Goal: Complete application form

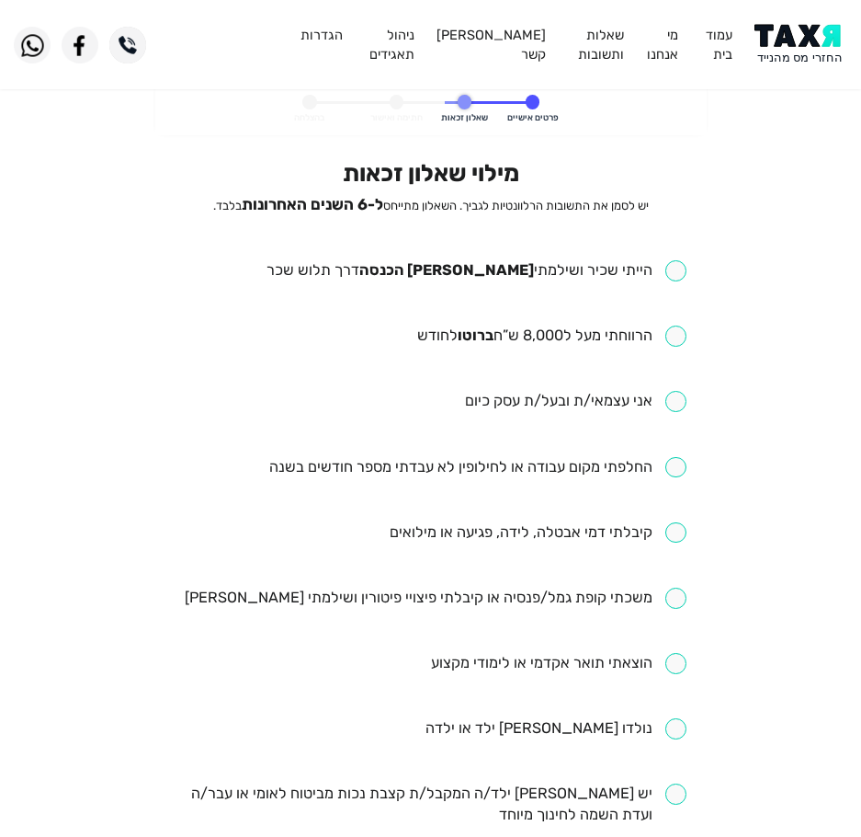
click at [455, 277] on input "checkbox" at bounding box center [477, 270] width 420 height 21
checkbox input "true"
click at [452, 335] on input "checkbox" at bounding box center [551, 335] width 269 height 21
checkbox input "true"
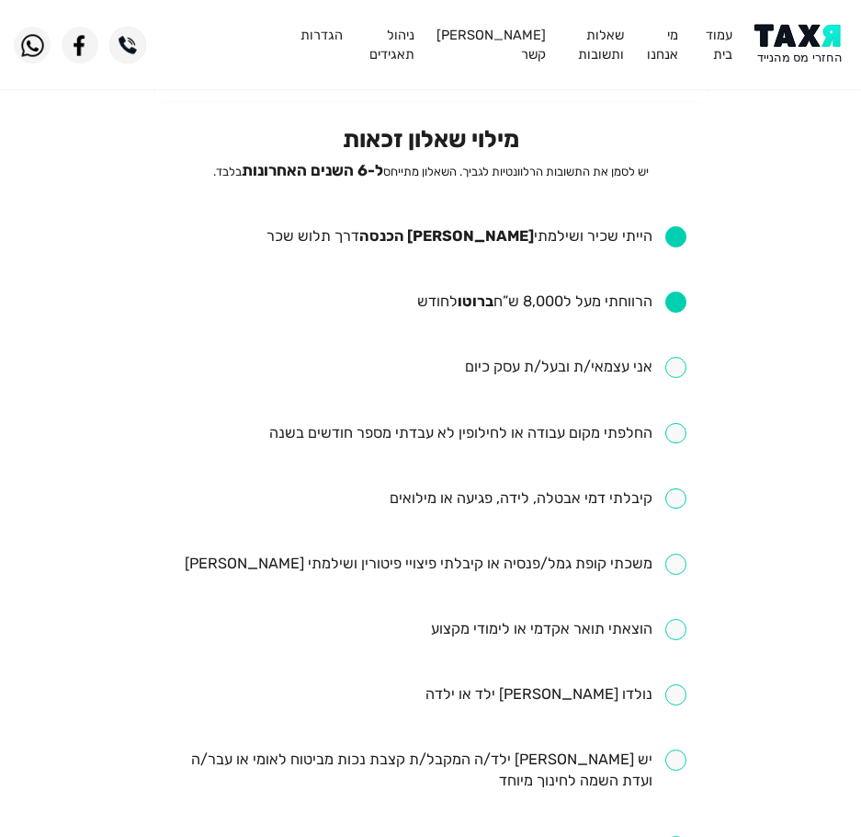
scroll to position [92, 0]
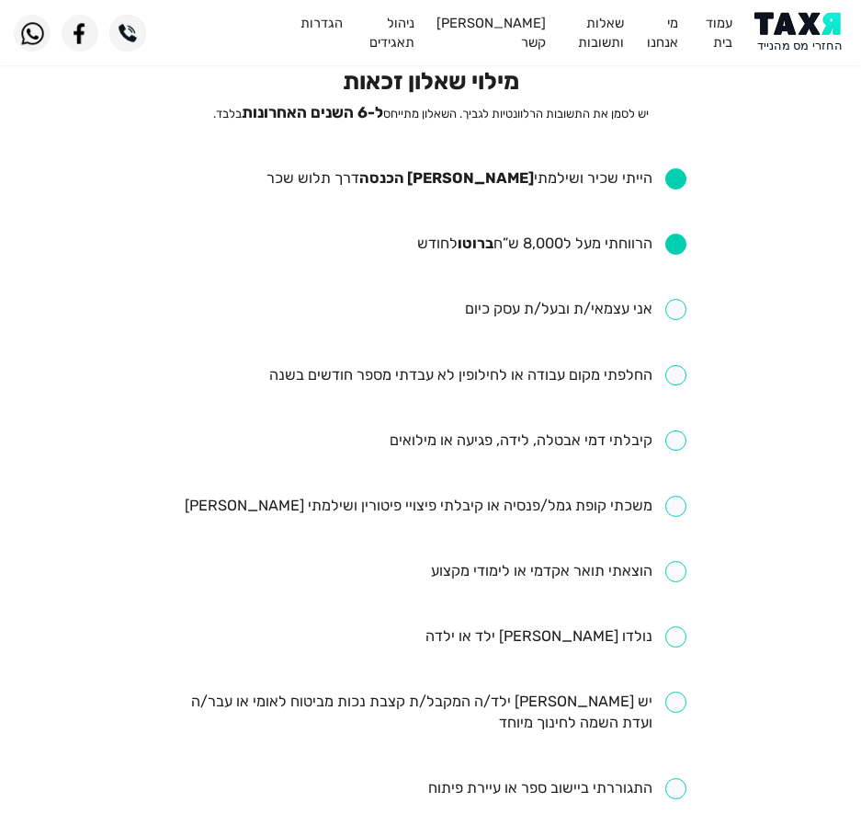
click at [465, 371] on input "checkbox" at bounding box center [477, 375] width 417 height 21
checkbox input "true"
click at [477, 436] on input "checkbox" at bounding box center [538, 440] width 297 height 21
checkbox input "true"
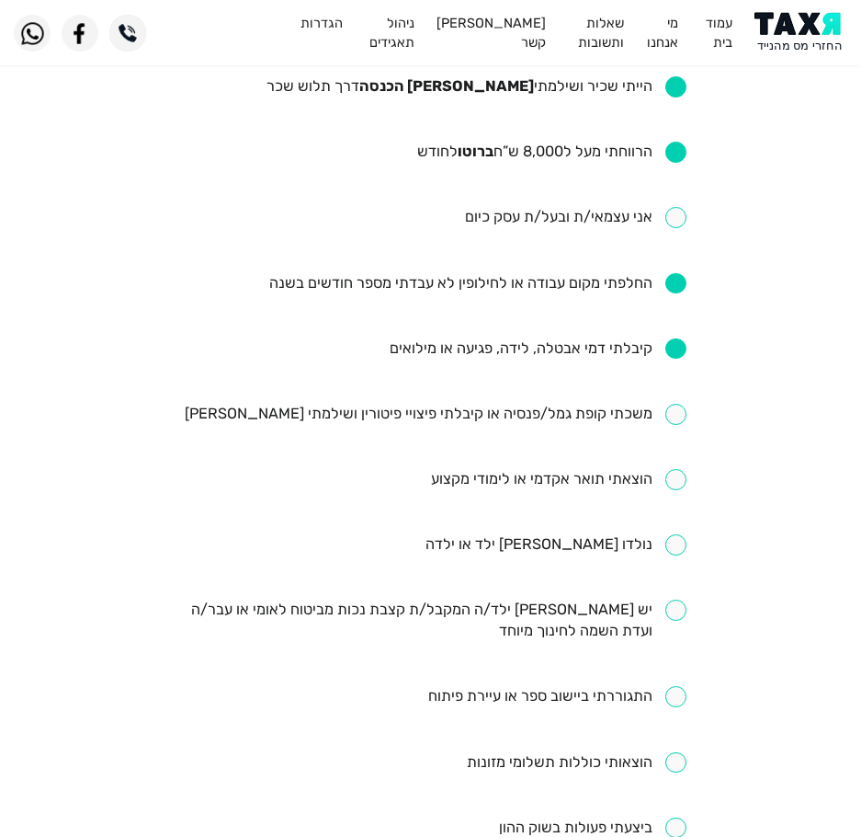
click at [408, 404] on input "checkbox" at bounding box center [436, 414] width 502 height 21
click at [427, 423] on input "checkbox" at bounding box center [436, 414] width 502 height 21
checkbox input "false"
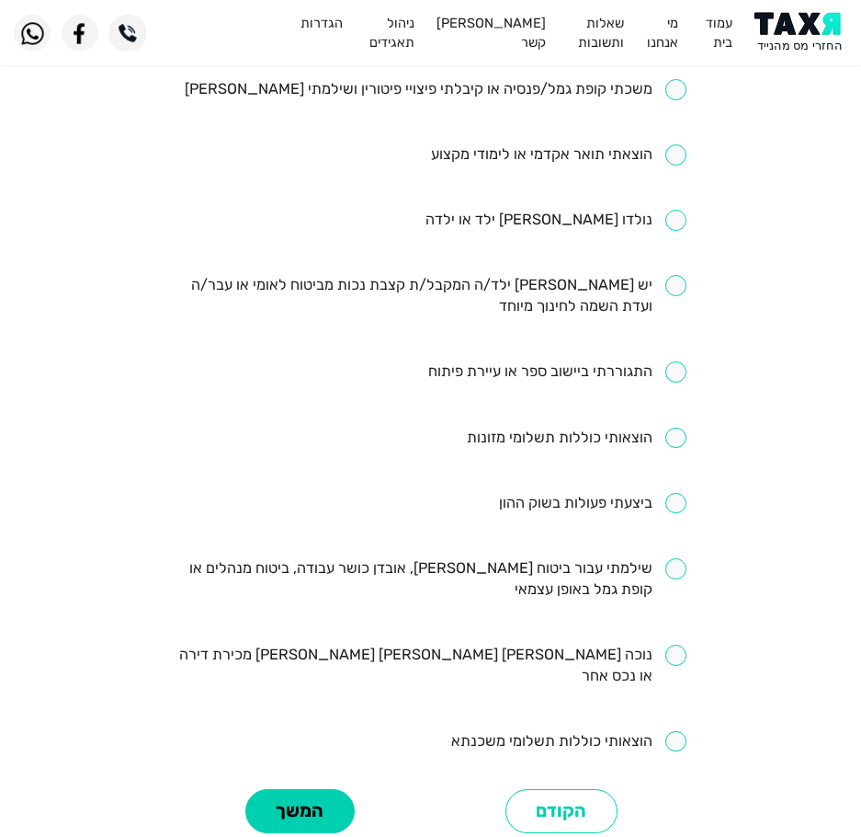
scroll to position [552, 0]
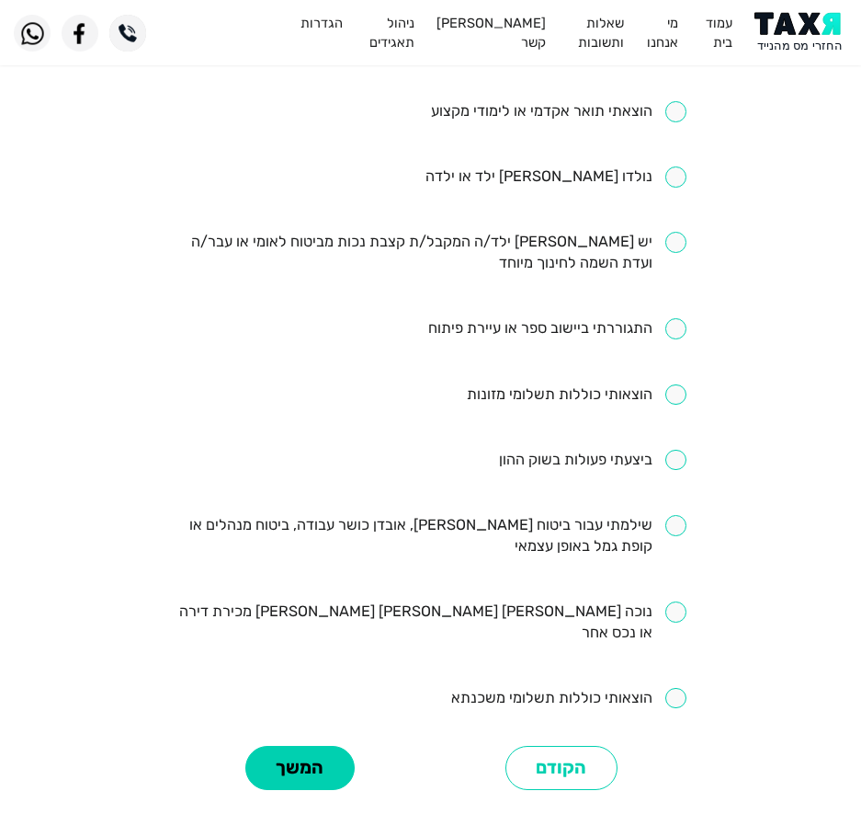
click at [545, 533] on input "checkbox" at bounding box center [431, 536] width 512 height 42
checkbox input "true"
click at [309, 746] on button "המשך" at bounding box center [299, 768] width 109 height 45
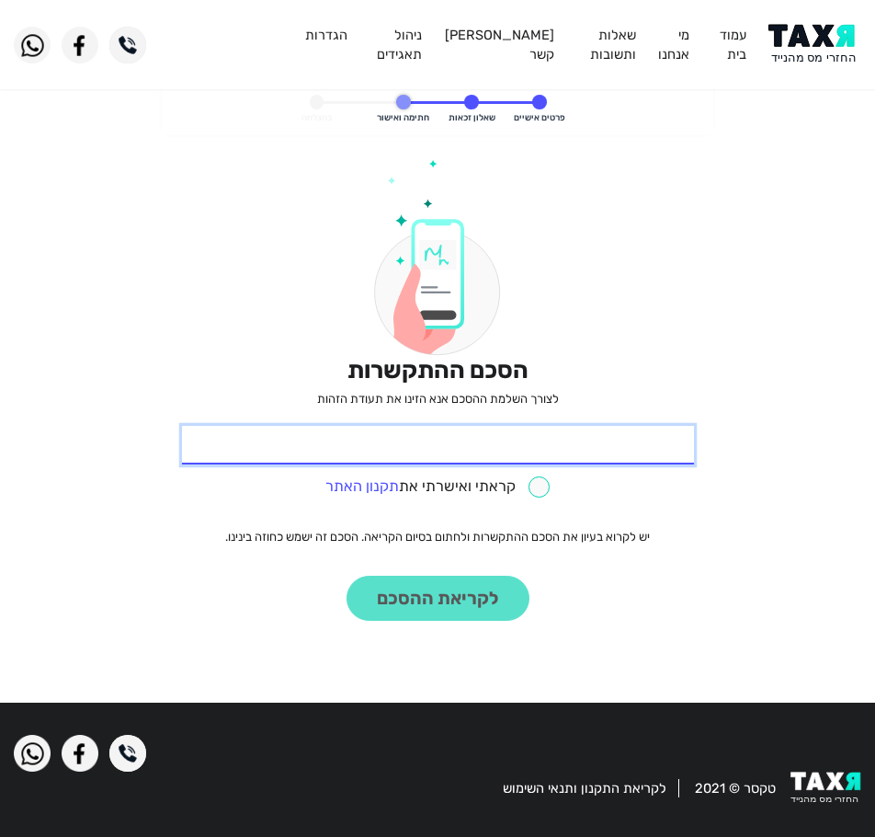
click at [461, 453] on input "* תעודת זהות" at bounding box center [438, 445] width 512 height 39
type input "31537559"
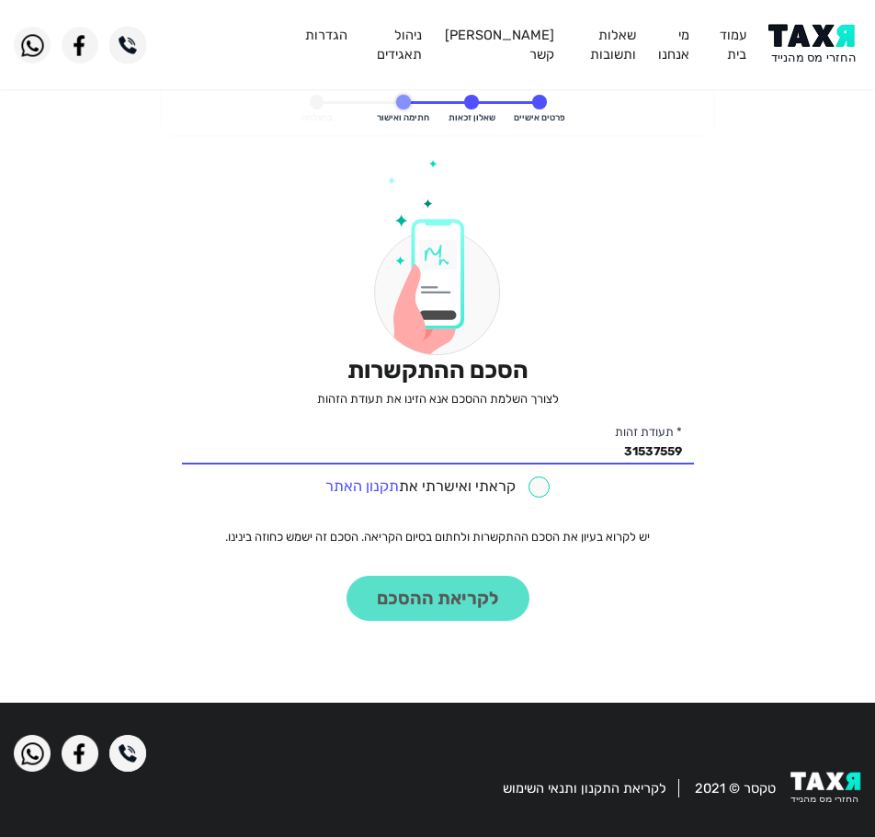
click at [484, 495] on input "checkbox" at bounding box center [437, 486] width 224 height 21
checkbox input "true"
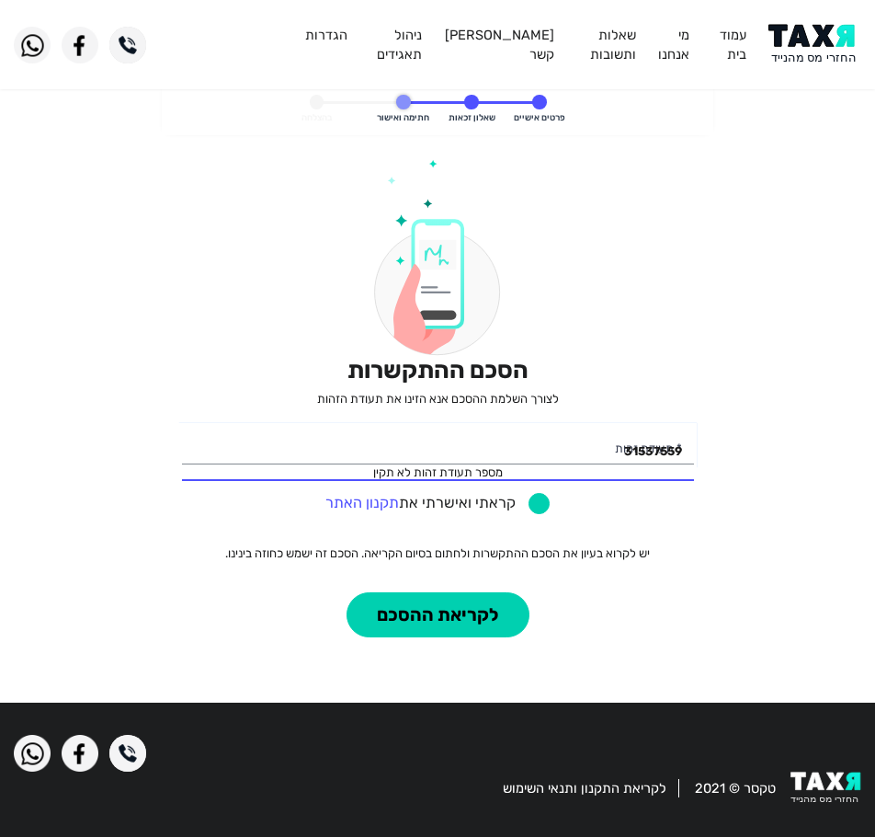
click at [515, 474] on div "31537559 מספר תעודת זהות לא תקין * תעודת זהות" at bounding box center [438, 453] width 512 height 55
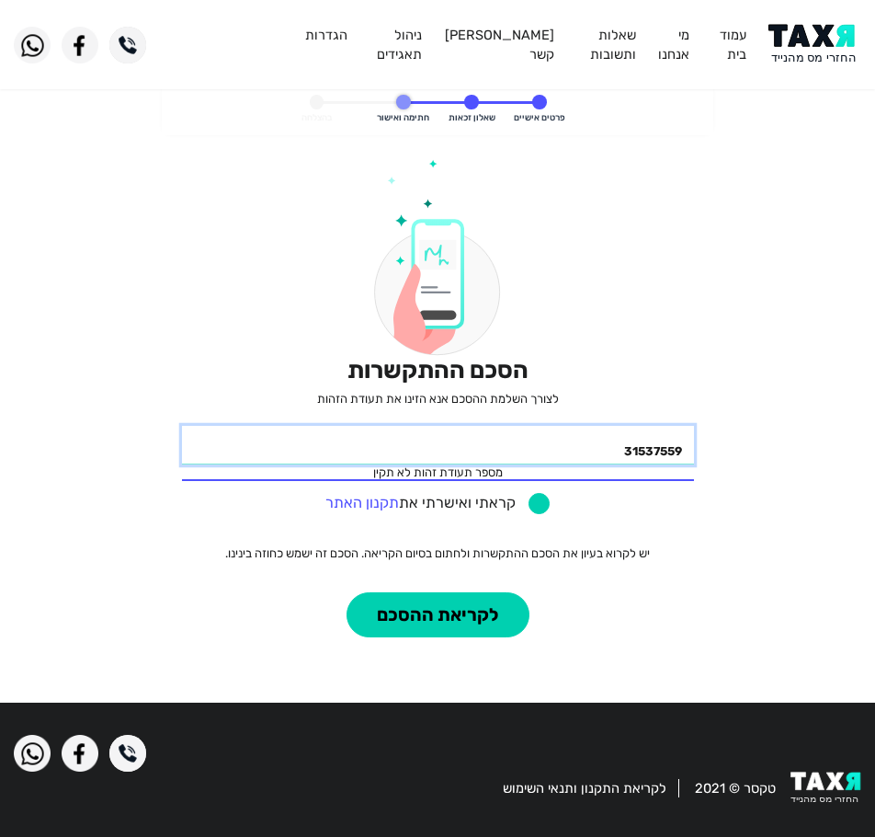
click at [516, 447] on input "31537559" at bounding box center [438, 445] width 512 height 39
drag, startPoint x: 564, startPoint y: 457, endPoint x: 846, endPoint y: 443, distance: 281.7
click at [829, 443] on engagement-agreement-step "פרטים אישיים שאלון זכאות חתימה ואישור בהצלחה הסכם ההתקשרות לצורך השלמת ההסכם אנ…" at bounding box center [437, 387] width 875 height 607
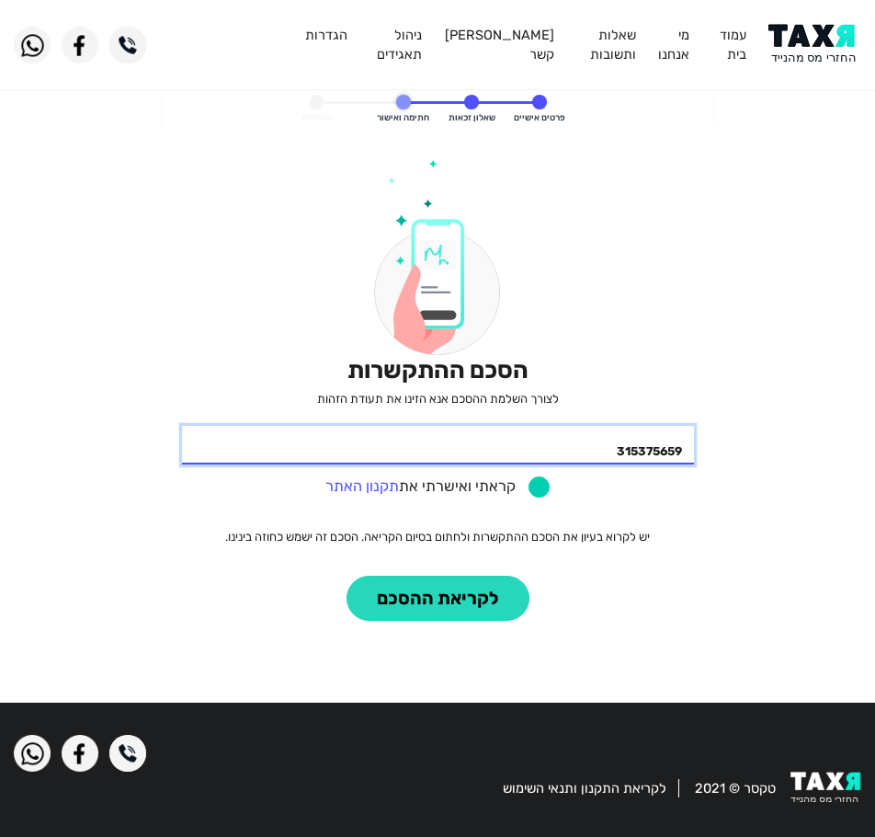
type input "315375659"
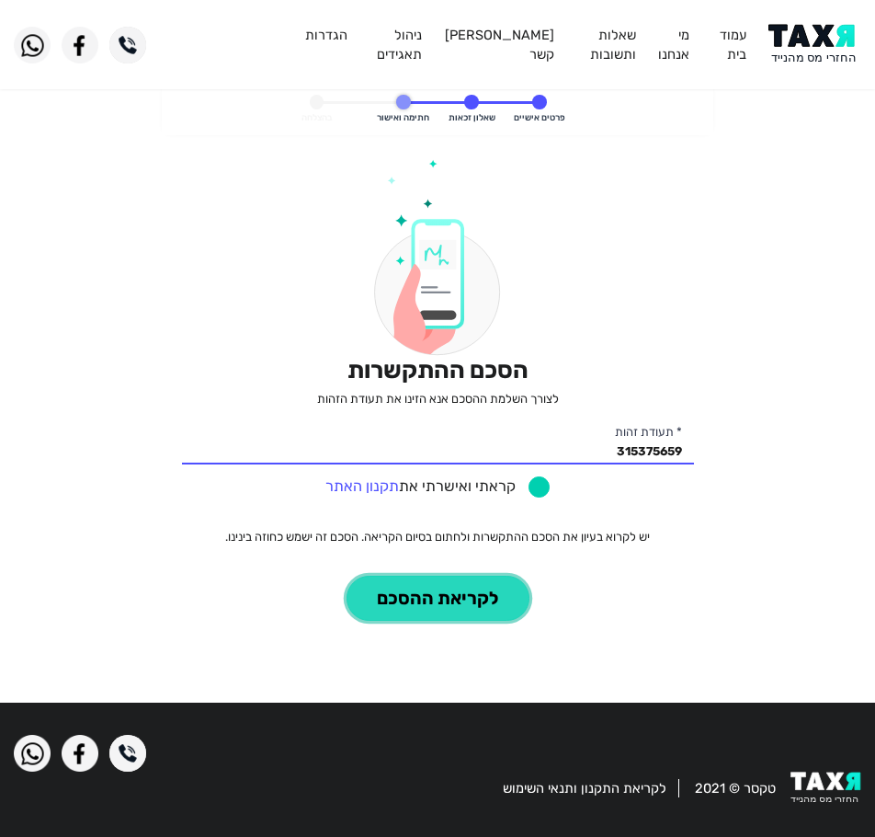
click at [480, 602] on button "לקריאת ההסכם" at bounding box center [438, 598] width 183 height 45
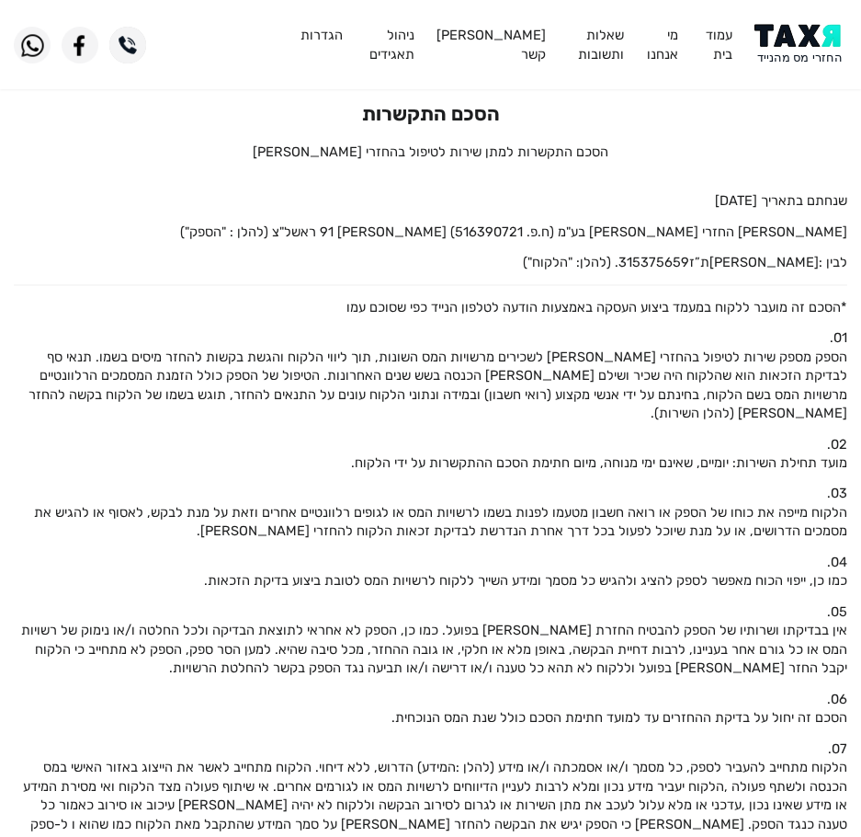
click at [777, 48] on img at bounding box center [801, 44] width 93 height 41
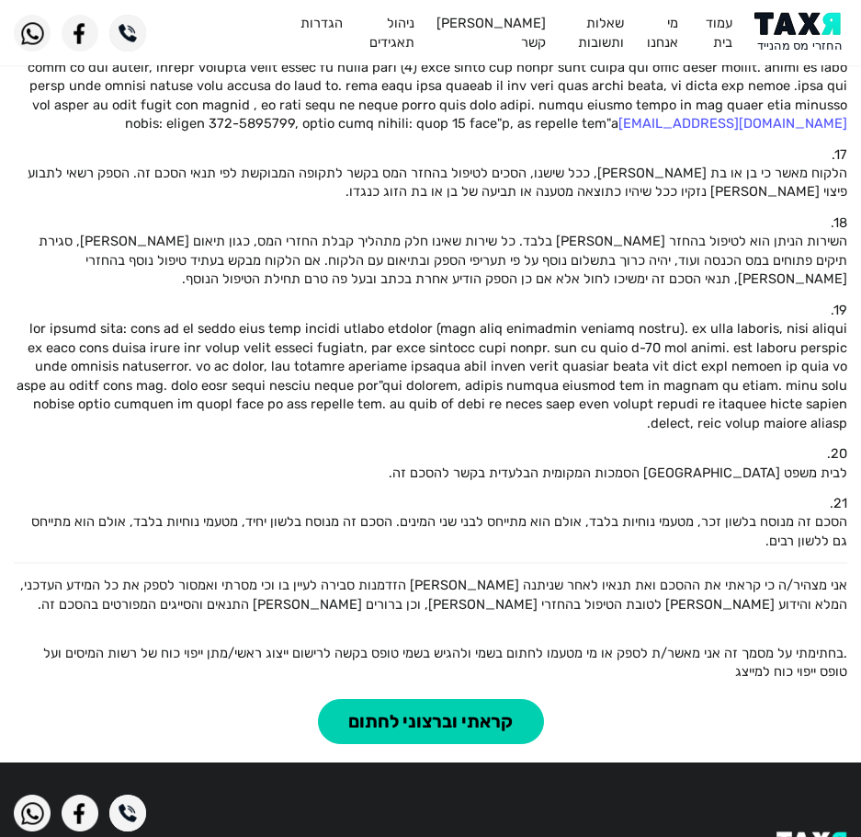
scroll to position [1395, 0]
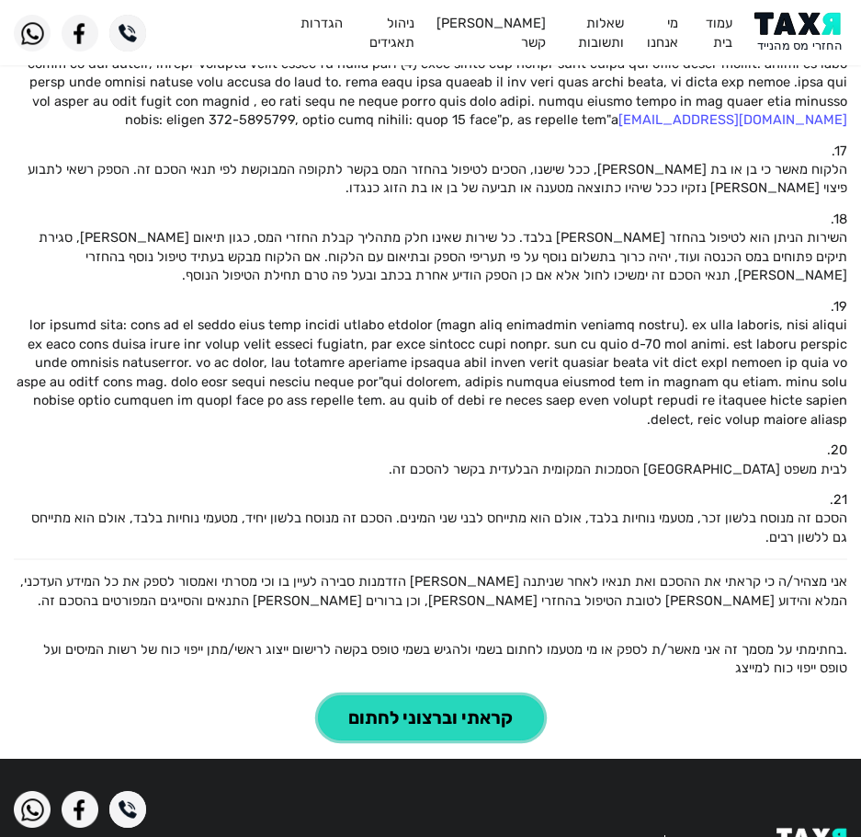
click at [458, 695] on button "קראתי וברצוני לחתום" at bounding box center [431, 717] width 226 height 45
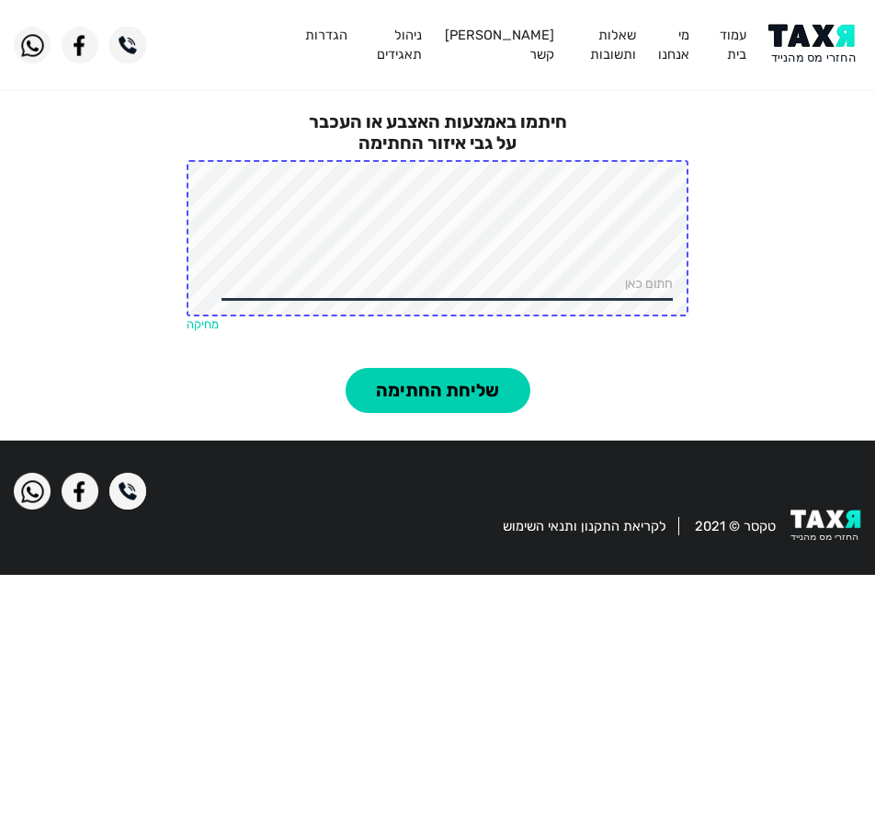
click at [211, 324] on link "מחיקה" at bounding box center [203, 324] width 32 height 14
click at [303, 418] on form "חיתמו באמצעות האצבע או העכבר על גבי איזור החתימה חתום כאן מחיקה שליחת החתימה" at bounding box center [437, 262] width 875 height 357
click at [207, 327] on link "מחיקה" at bounding box center [203, 324] width 32 height 14
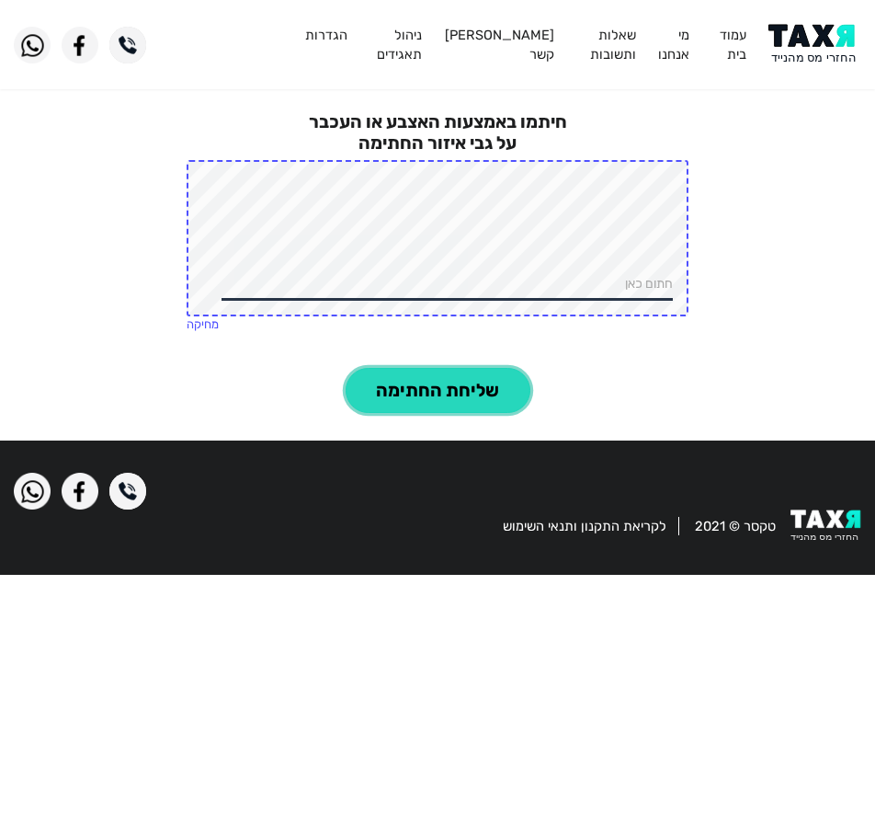
click at [444, 384] on button "שליחת החתימה" at bounding box center [438, 390] width 185 height 45
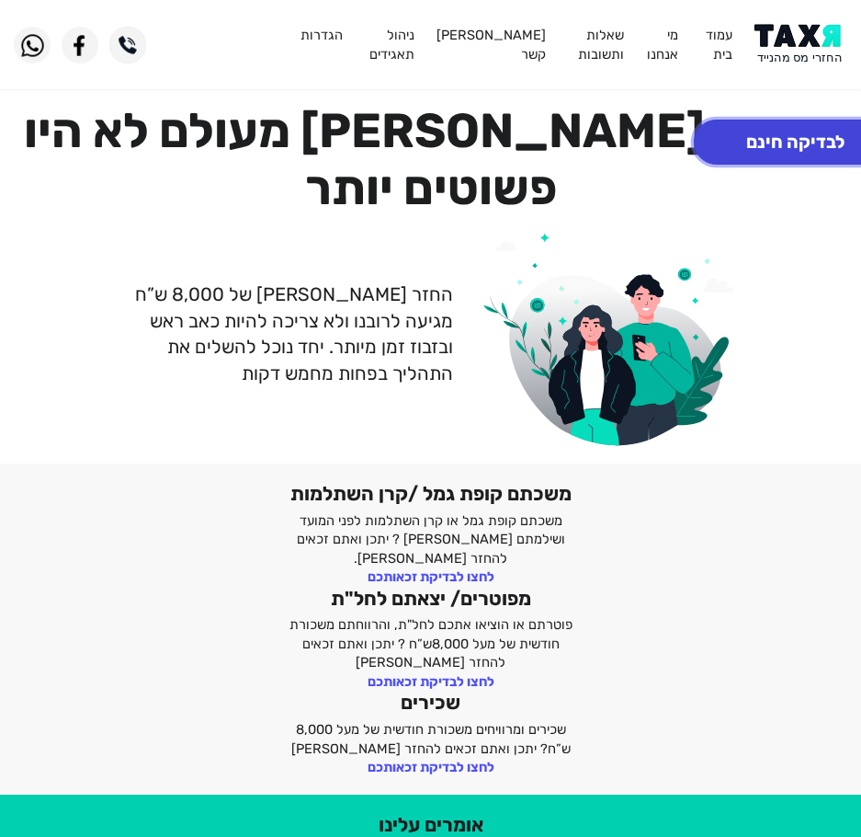
click at [797, 154] on button "לבדיקה חינם" at bounding box center [795, 142] width 203 height 45
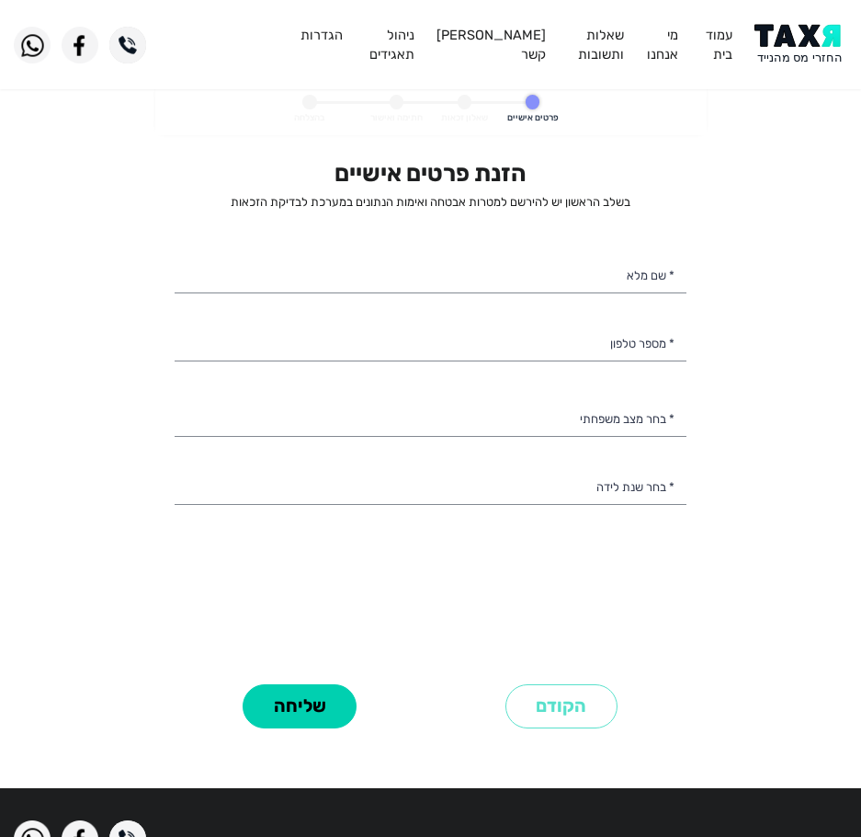
select select
click at [526, 298] on div "הזנת פרטים אישיים בשלב הראשון יש להירשם למטרות אבטחה ואימות הנתונים במערכת לבדי…" at bounding box center [431, 418] width 512 height 519
click at [535, 259] on input "* שם מלא" at bounding box center [431, 275] width 512 height 39
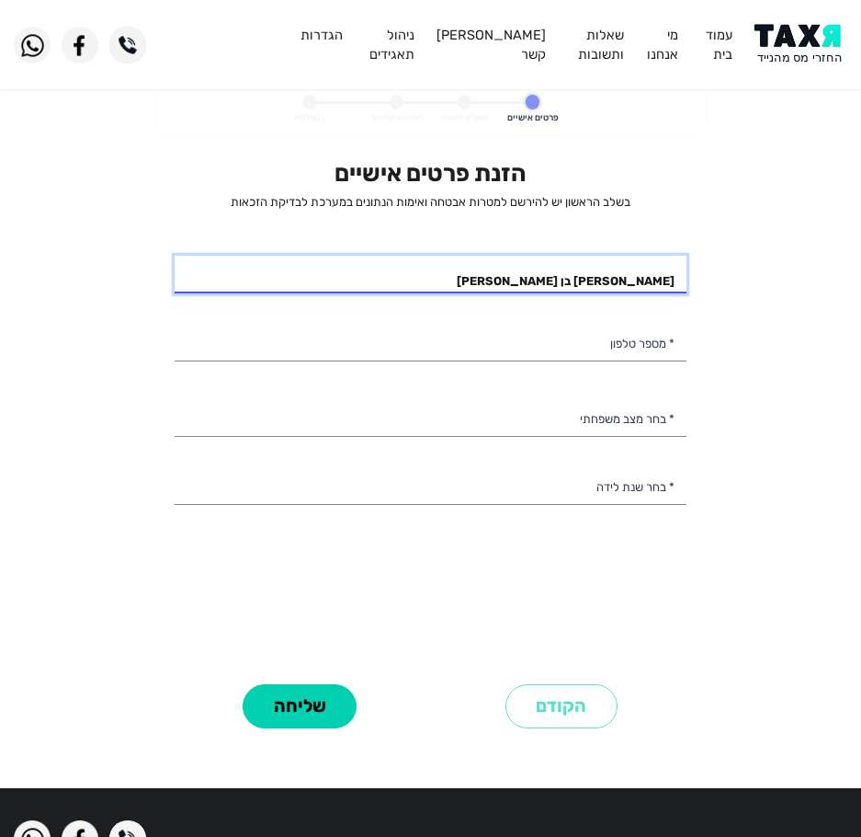
type input "אושרת בן דוד"
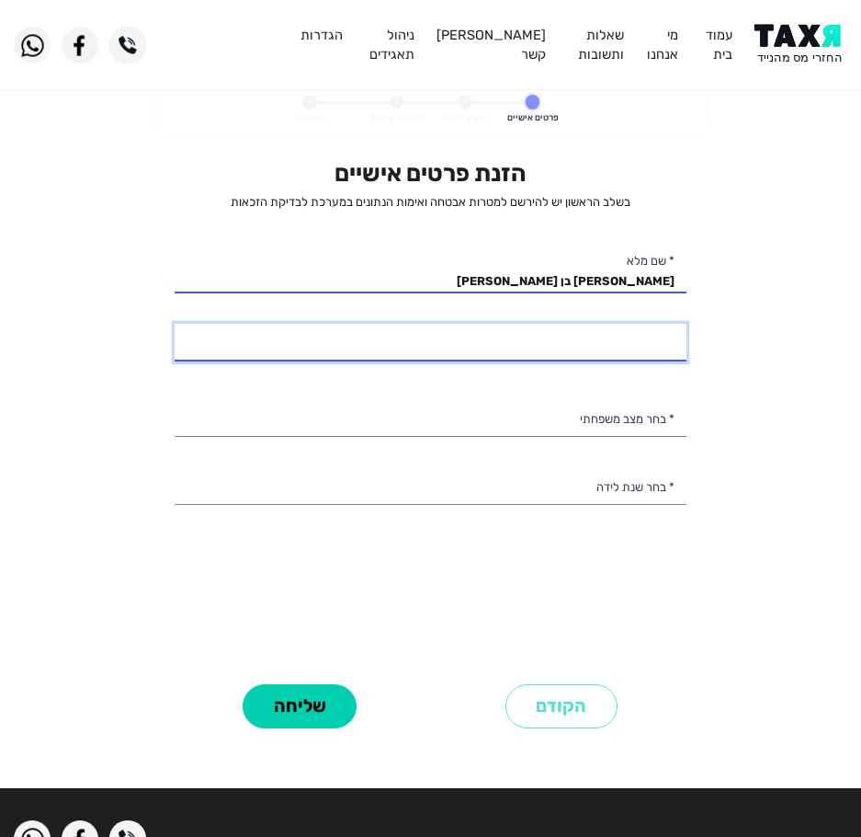
click at [497, 337] on input "* מספר טלפון" at bounding box center [431, 343] width 512 height 39
type input "050-7231597"
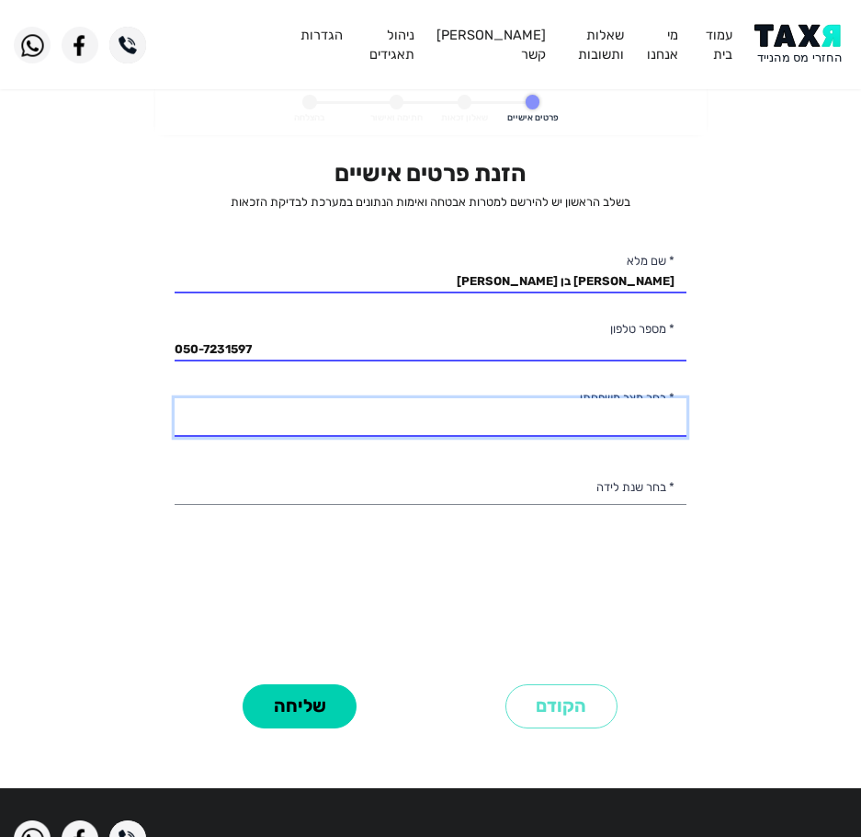
click at [496, 419] on select "רווק/ה נשוי/אה גרוש/ה אלמן/נה" at bounding box center [431, 417] width 512 height 39
select select "1: Single"
click at [175, 398] on select "רווק/ה נשוי/אה גרוש/ה אלמן/נה" at bounding box center [431, 417] width 512 height 39
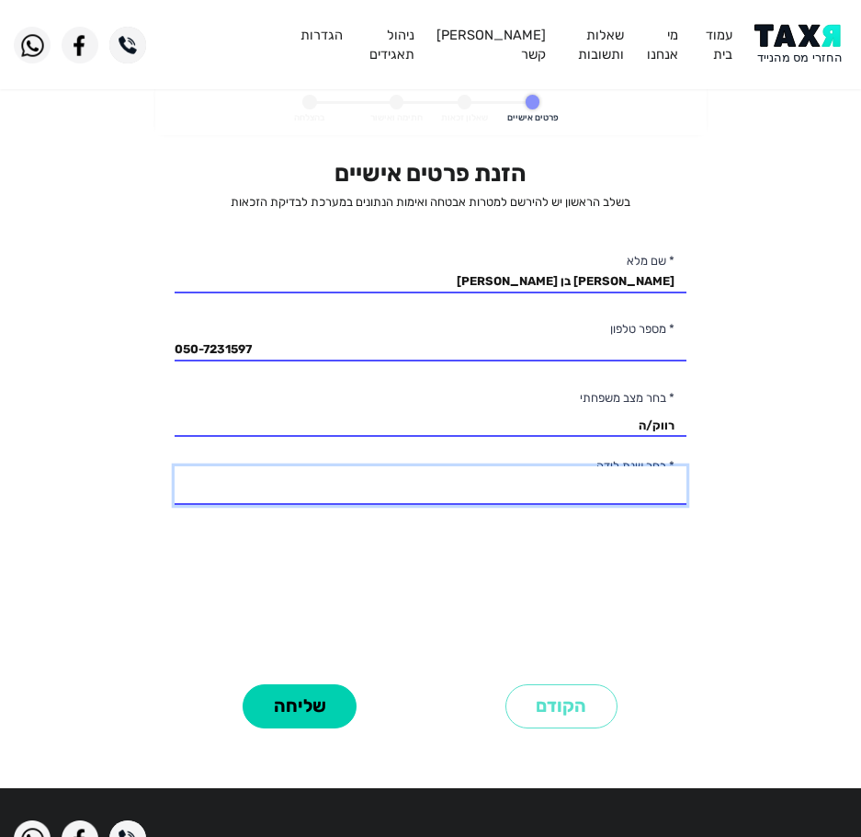
click at [548, 472] on select "2003 2002 2001 2000 1999 1998 1997 1996 1995 1994 1993 1992 1991 1990 1989 1988…" at bounding box center [431, 485] width 512 height 39
select select "4: 2000"
click at [175, 466] on select "2003 2002 2001 2000 1999 1998 1997 1996 1995 1994 1993 1992 1991 1990 1989 1988…" at bounding box center [431, 485] width 512 height 39
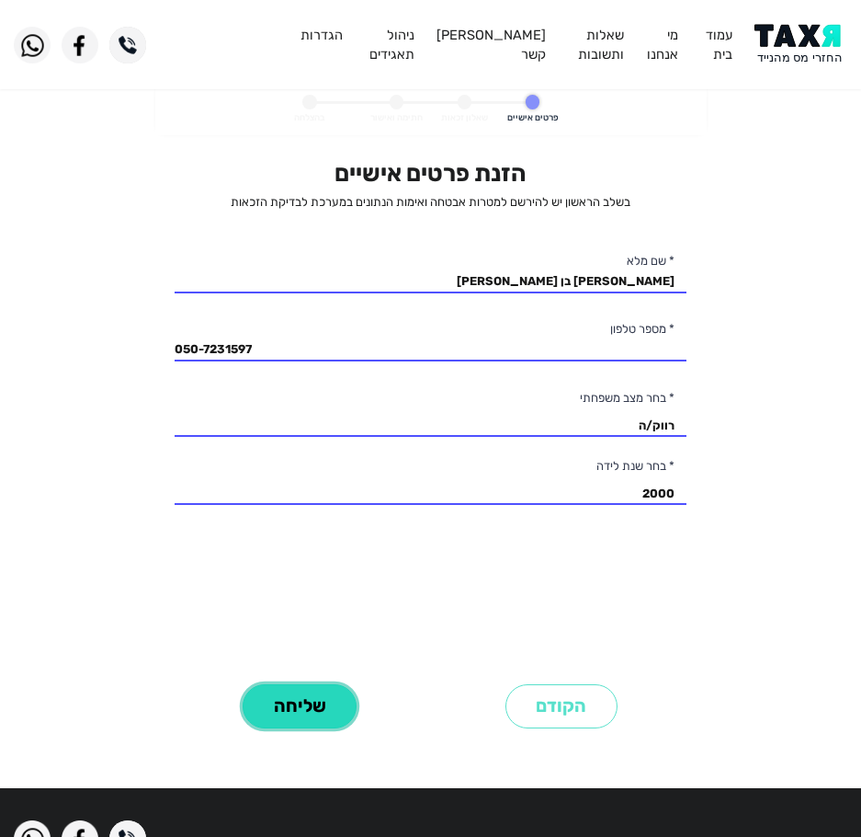
click at [331, 684] on button "שליחה" at bounding box center [300, 706] width 114 height 45
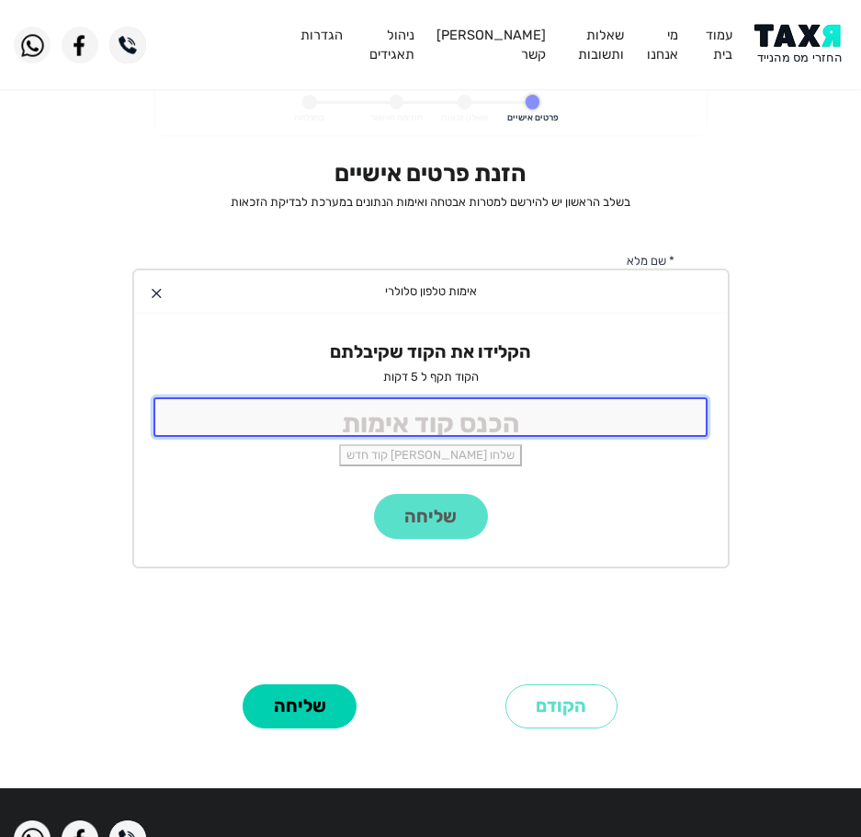
click at [375, 426] on input "tel" at bounding box center [431, 417] width 555 height 40
type input "9988"
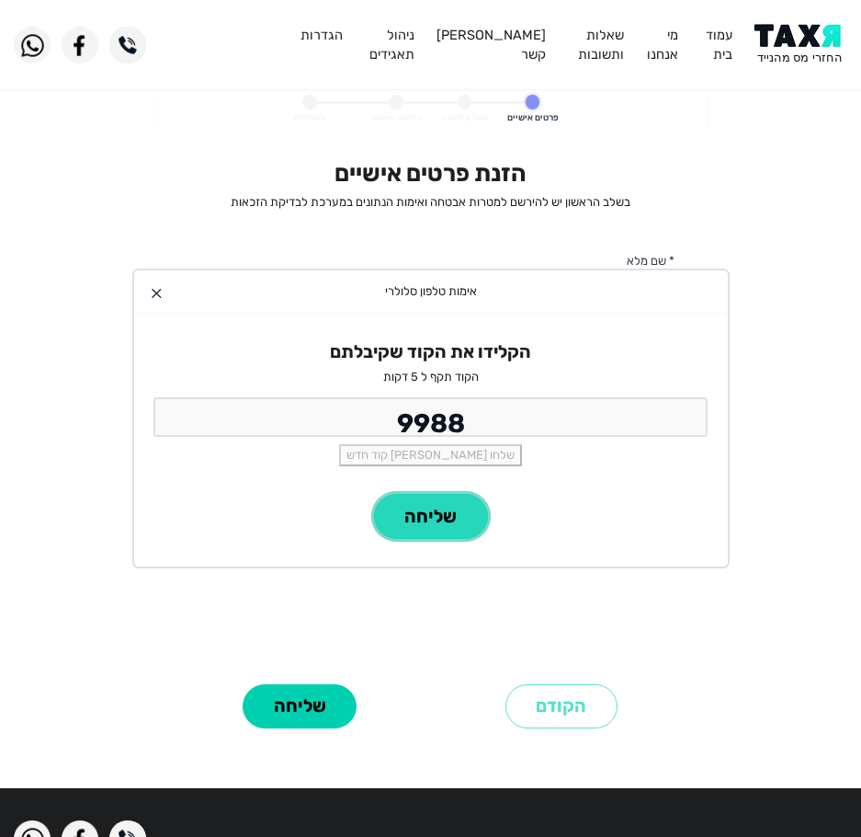
click at [417, 518] on button "שליחה" at bounding box center [431, 516] width 114 height 45
